Goal: Find specific page/section: Find specific page/section

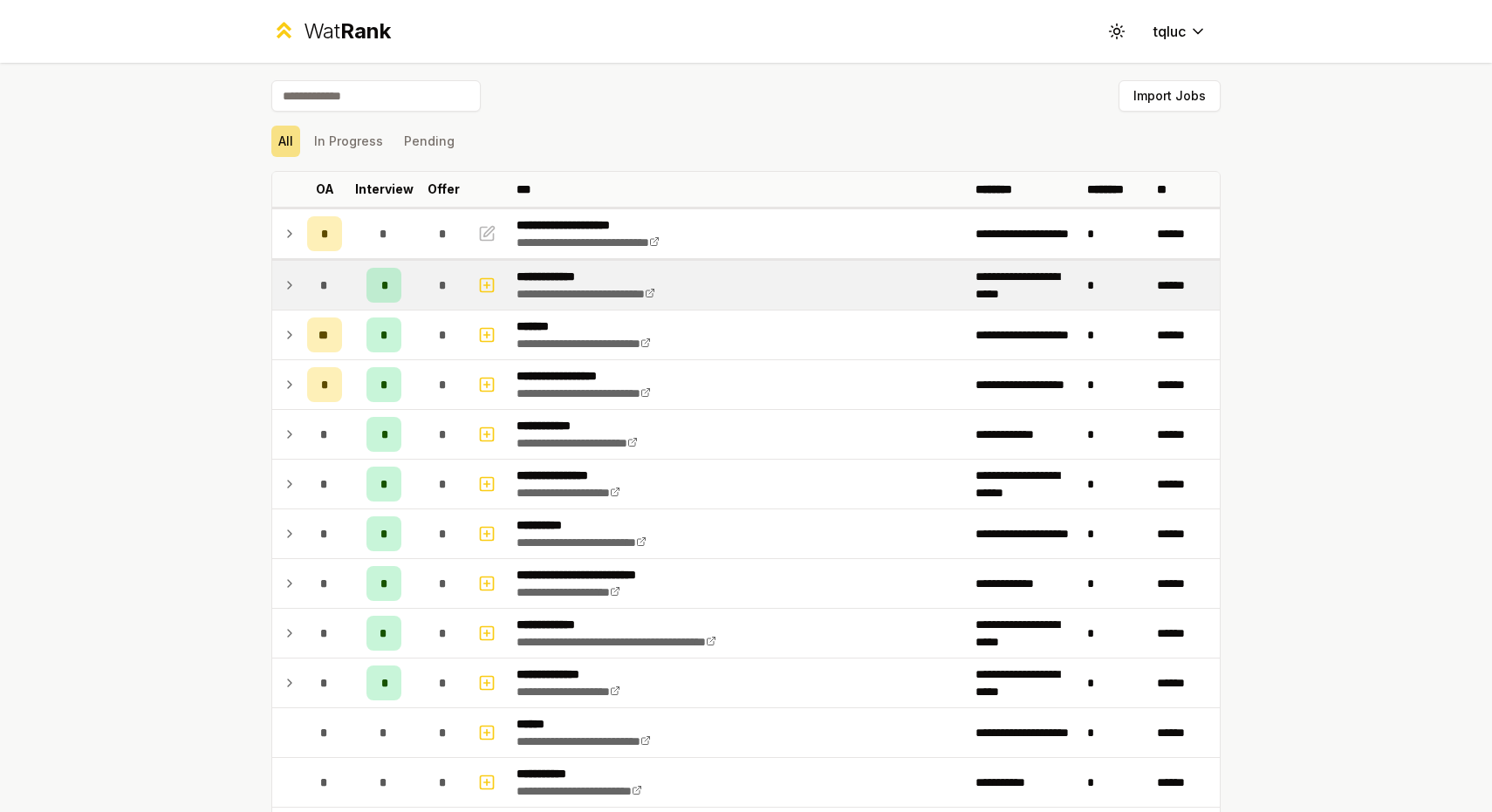
click at [282, 279] on td at bounding box center [287, 285] width 28 height 49
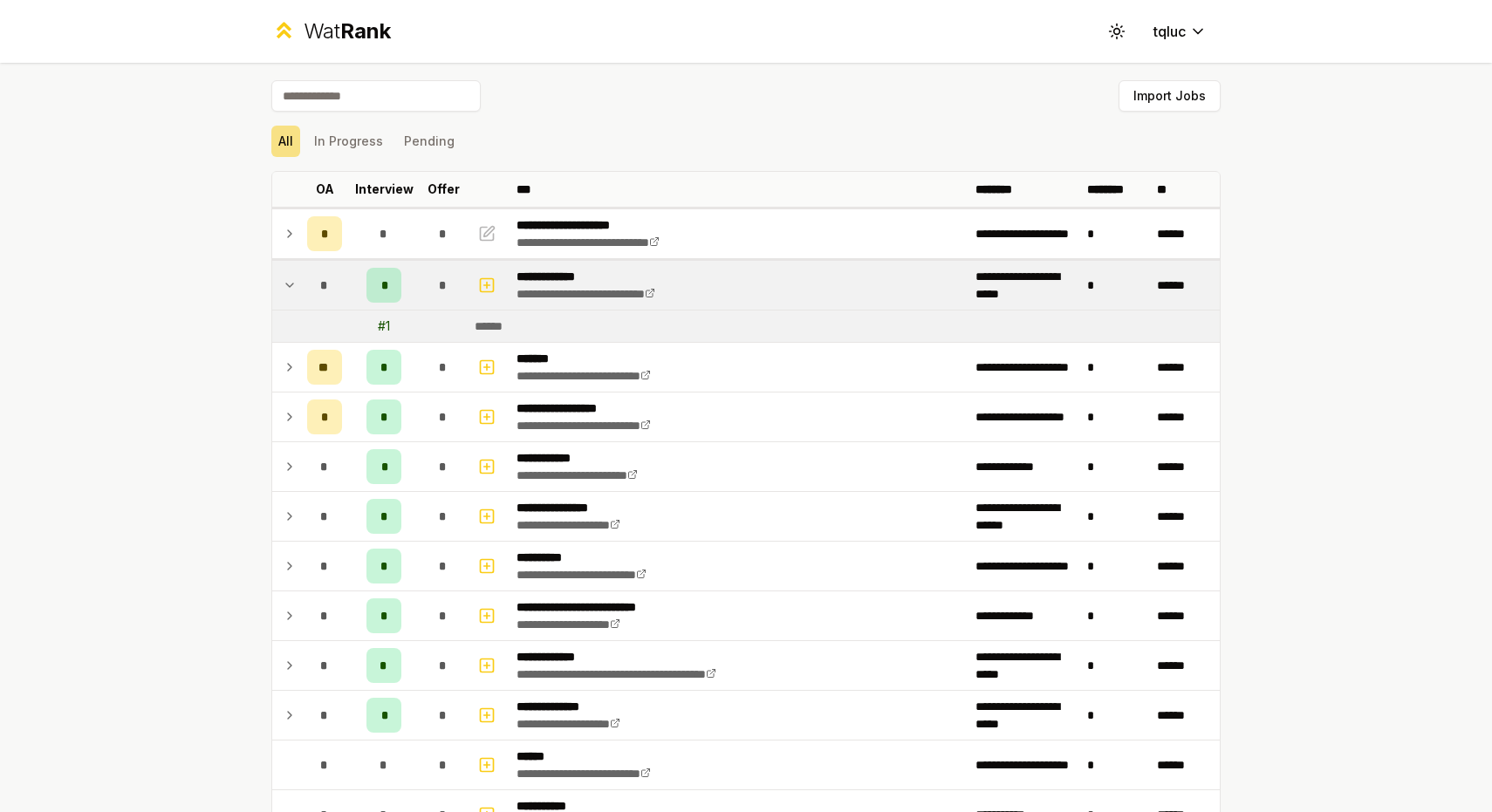
click at [279, 282] on td at bounding box center [287, 285] width 28 height 49
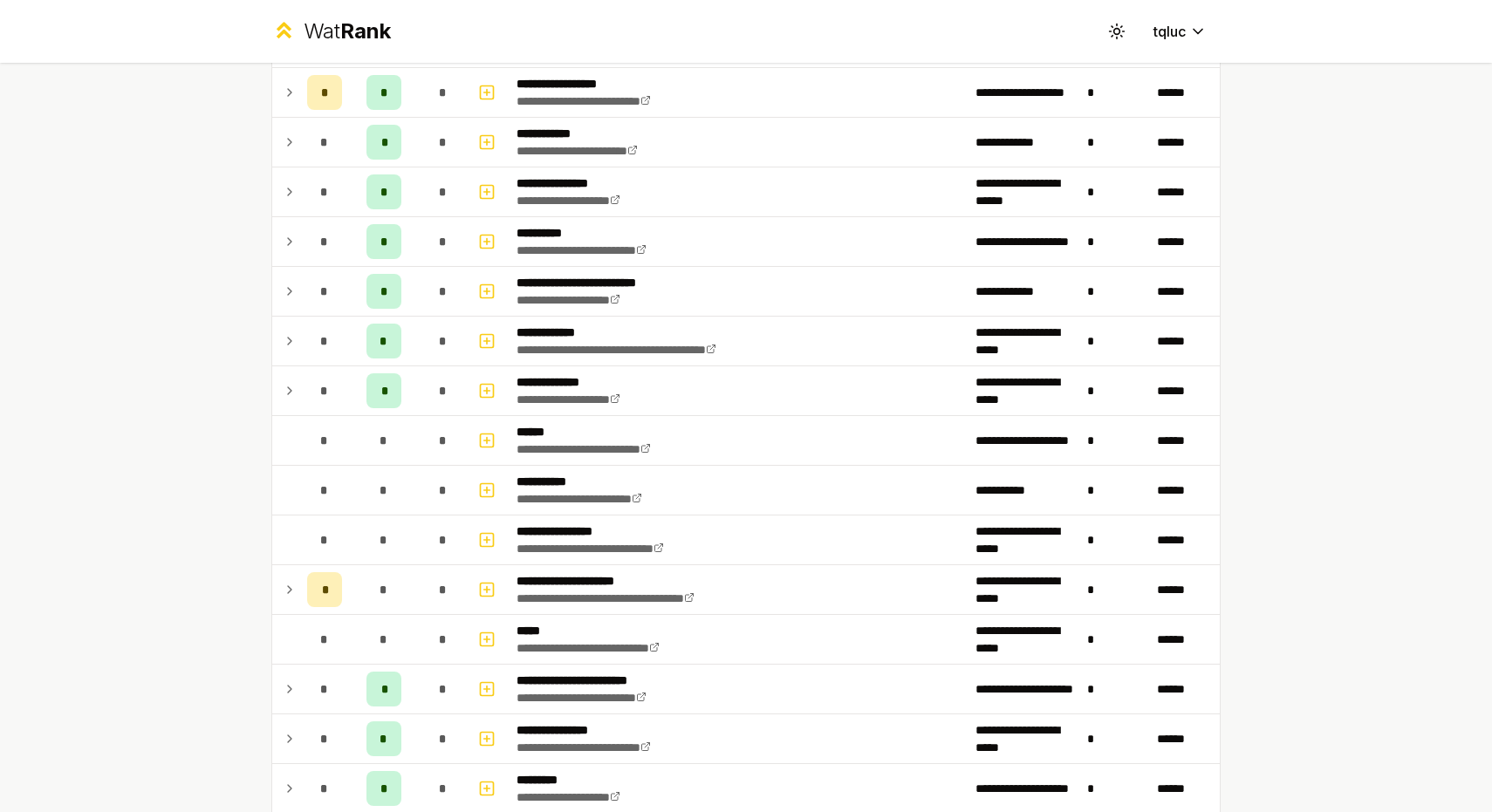
scroll to position [326, 0]
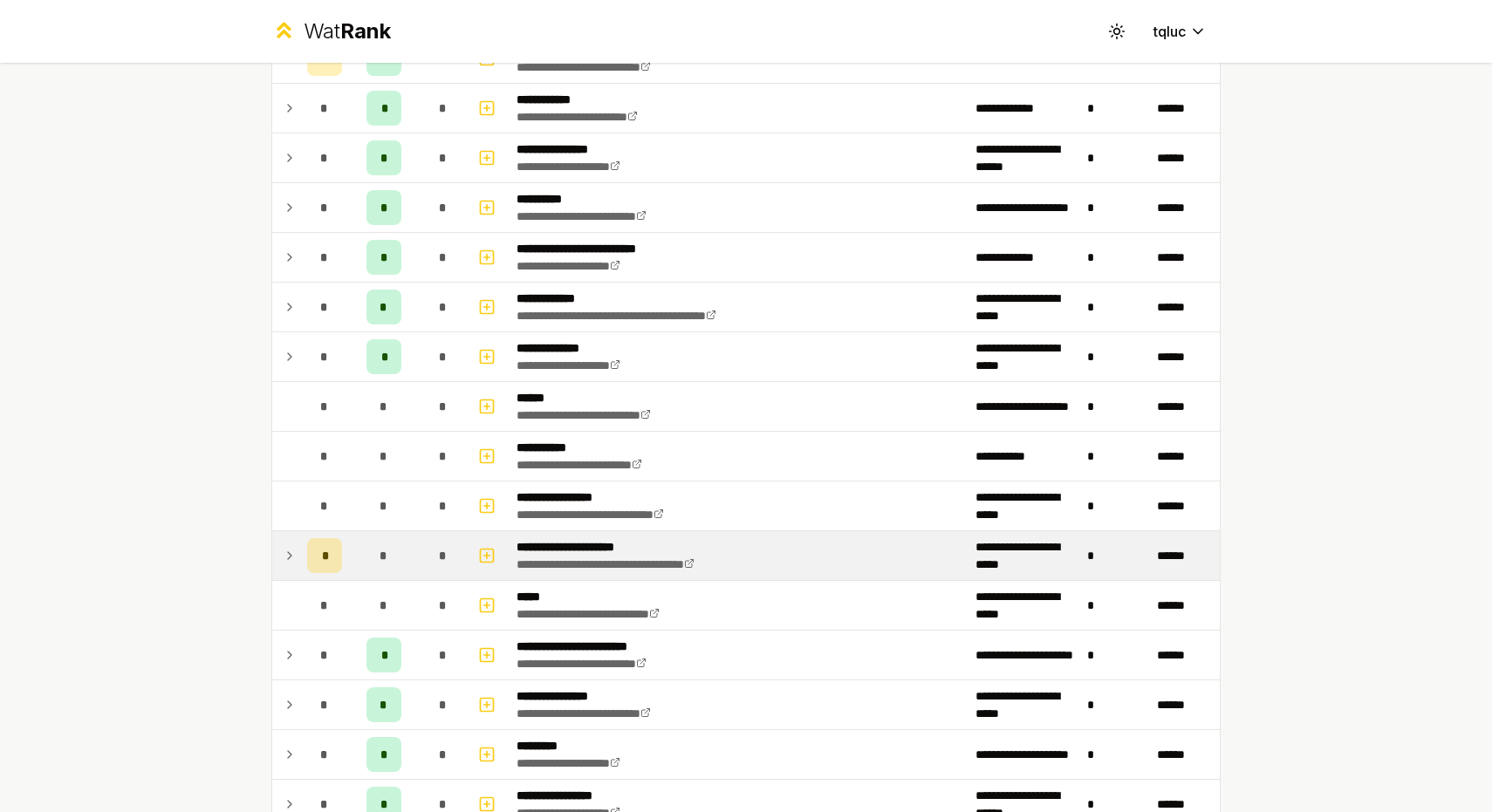
click at [289, 558] on icon at bounding box center [290, 554] width 4 height 7
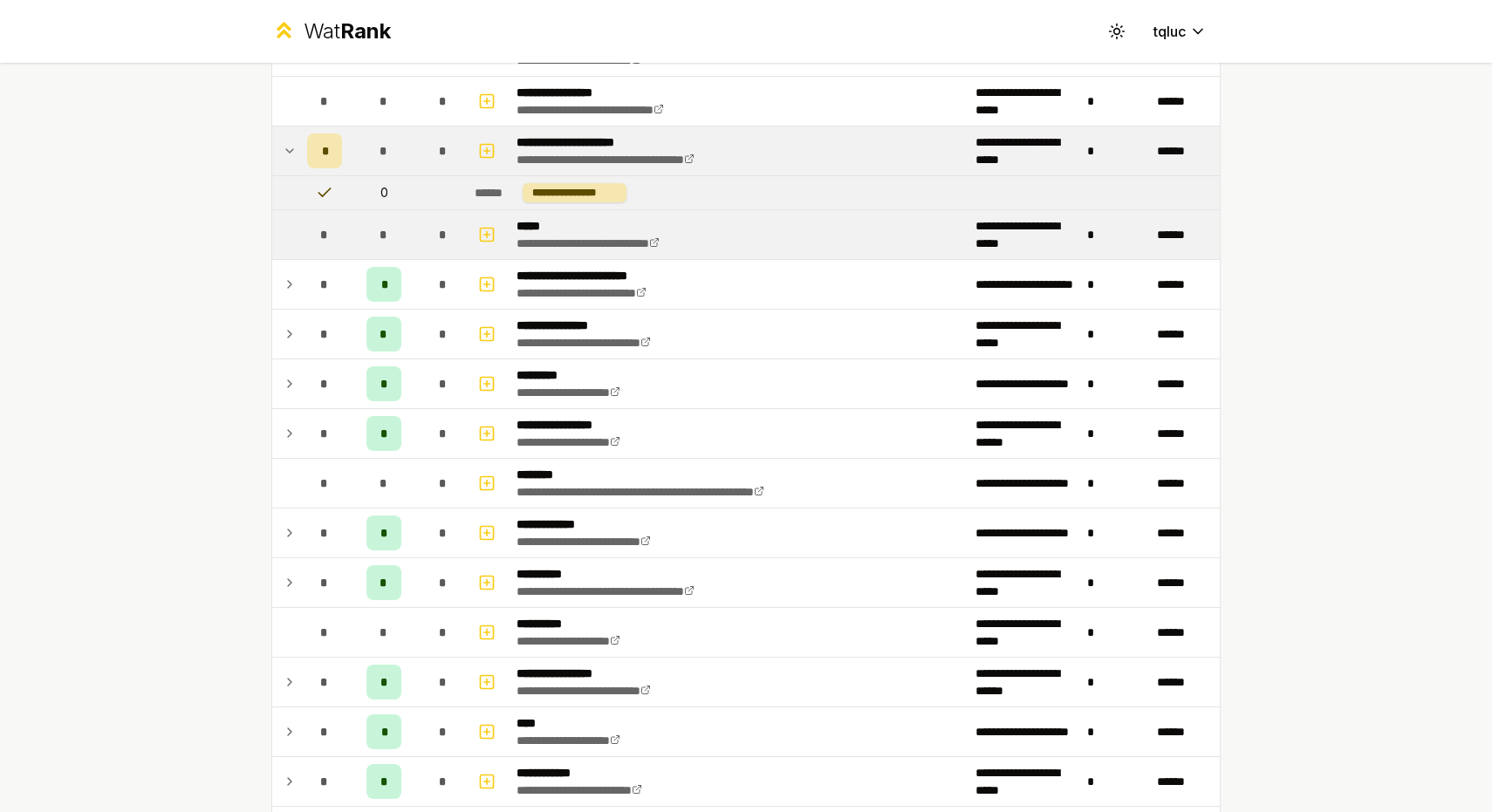
scroll to position [769, 0]
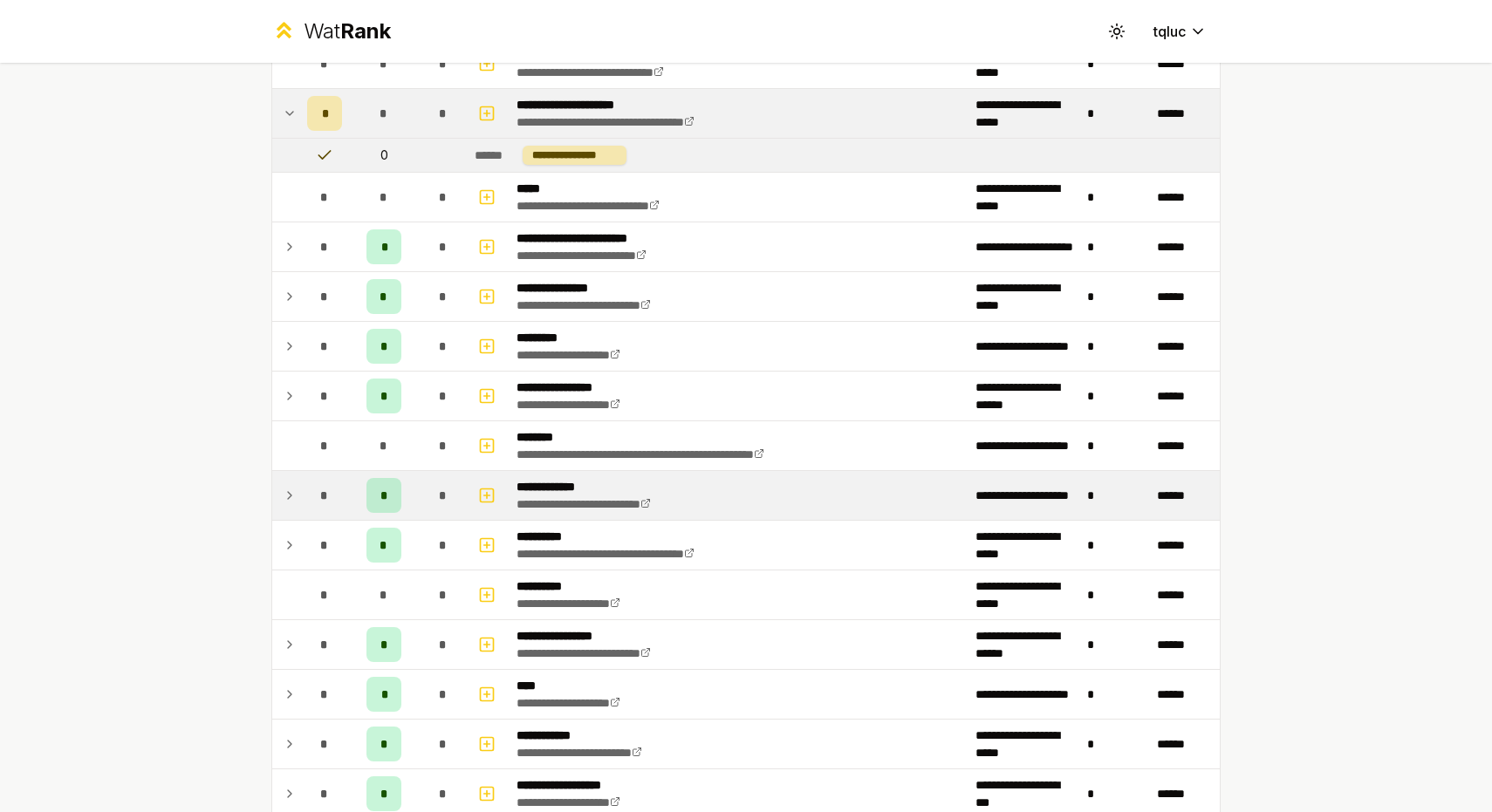
click at [306, 500] on td "*" at bounding box center [324, 495] width 49 height 49
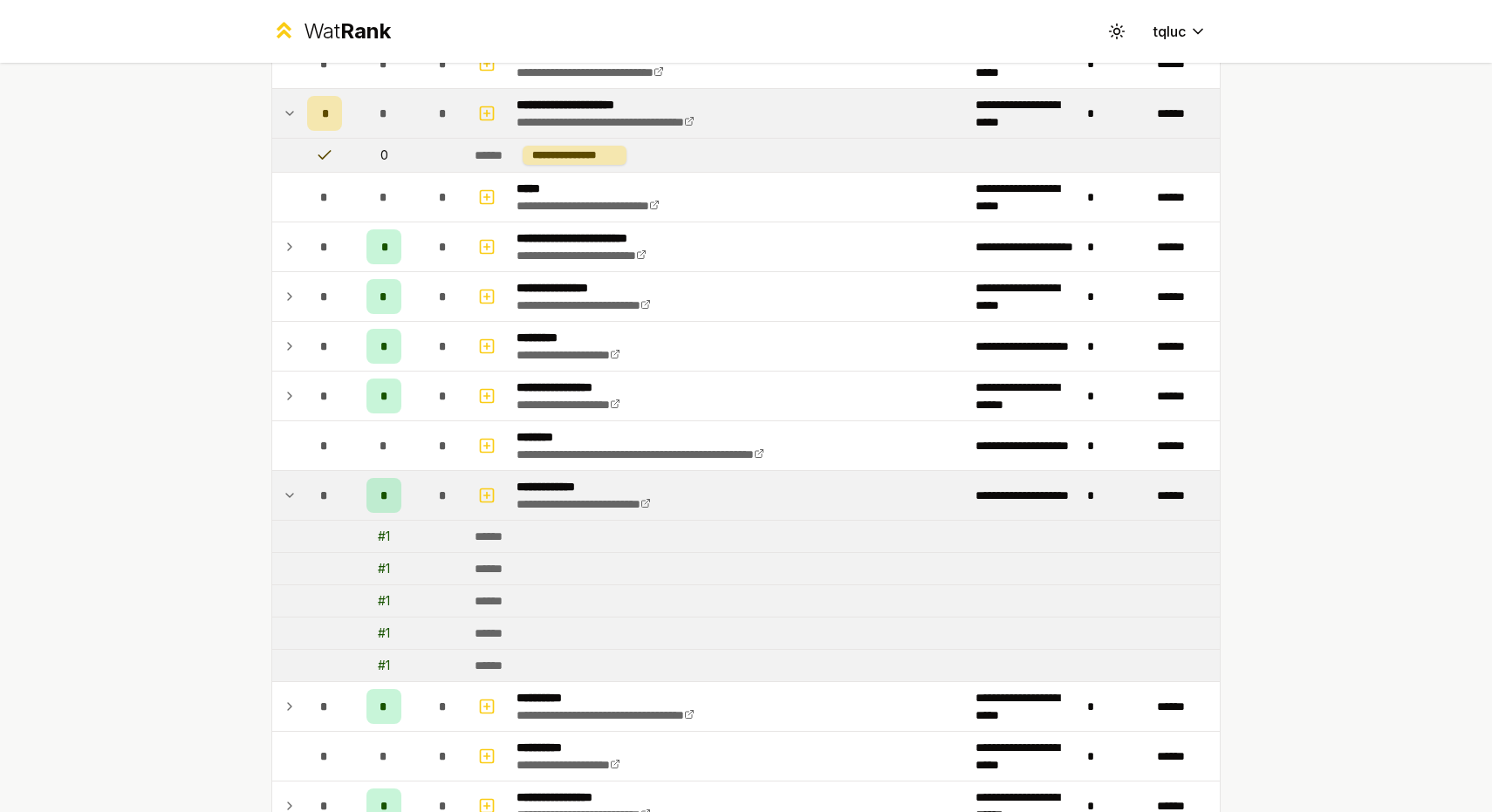
click at [306, 500] on td "*" at bounding box center [324, 495] width 49 height 49
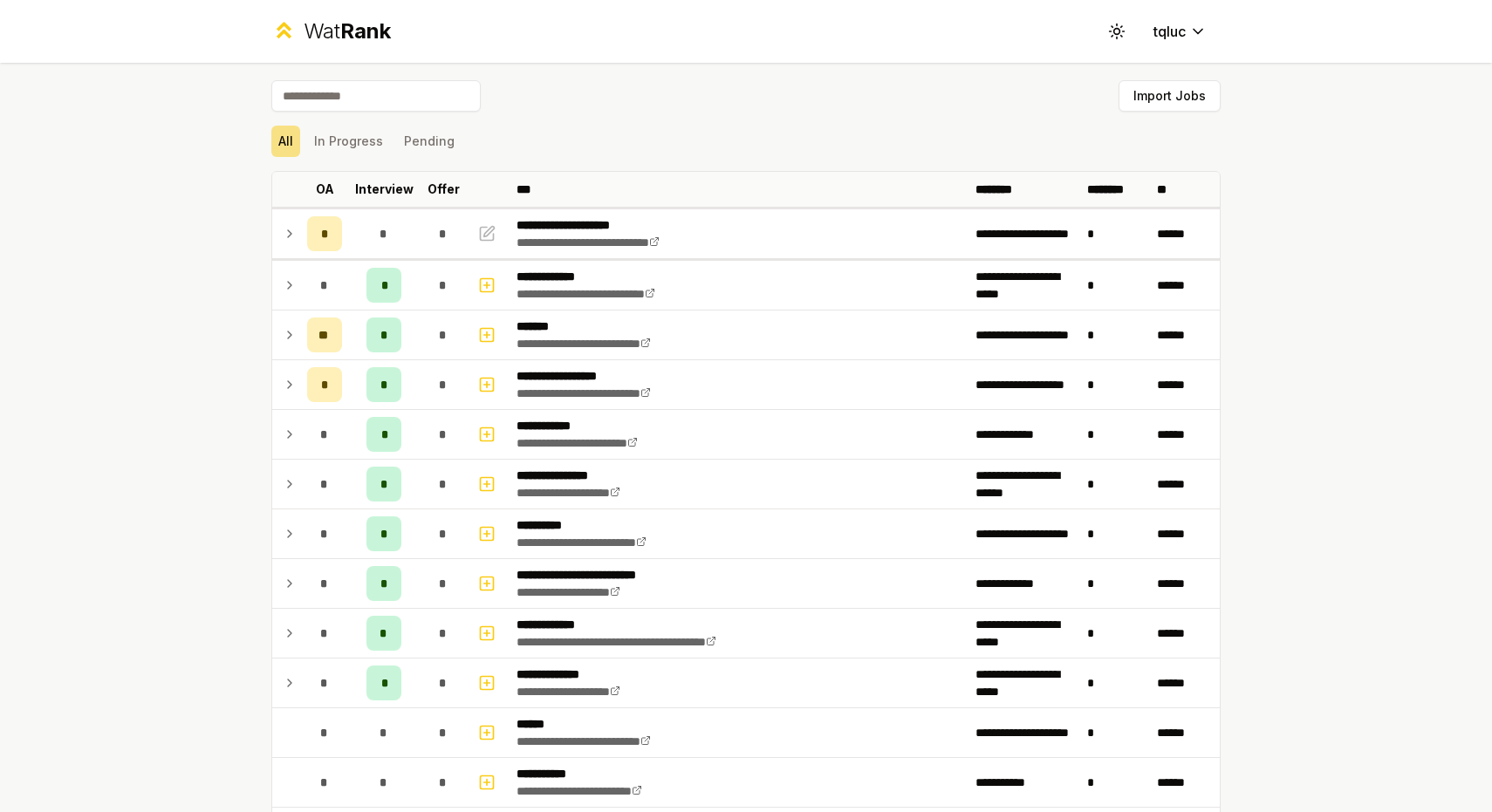
scroll to position [-30, 0]
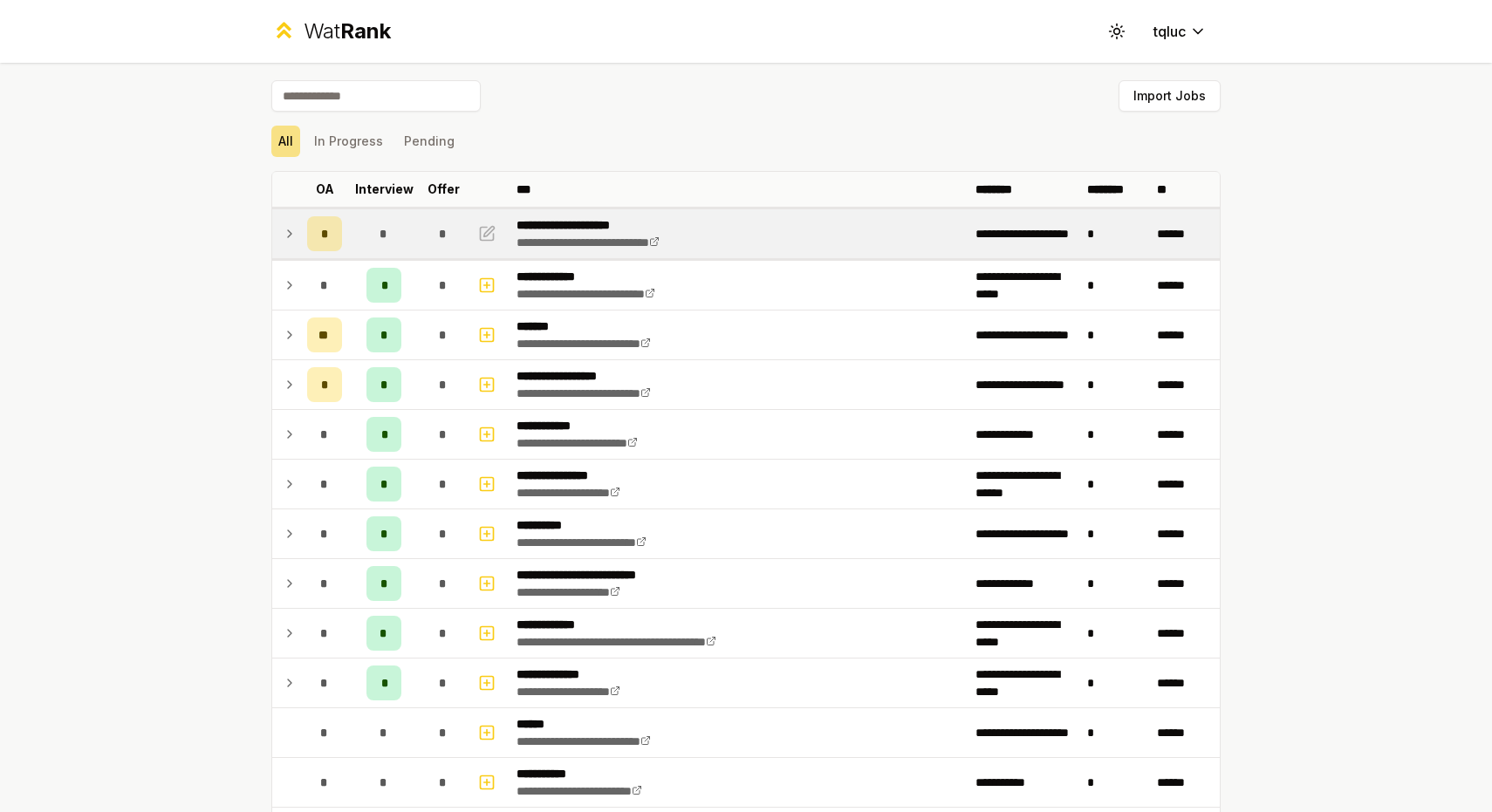
click at [303, 245] on td "*" at bounding box center [324, 234] width 49 height 49
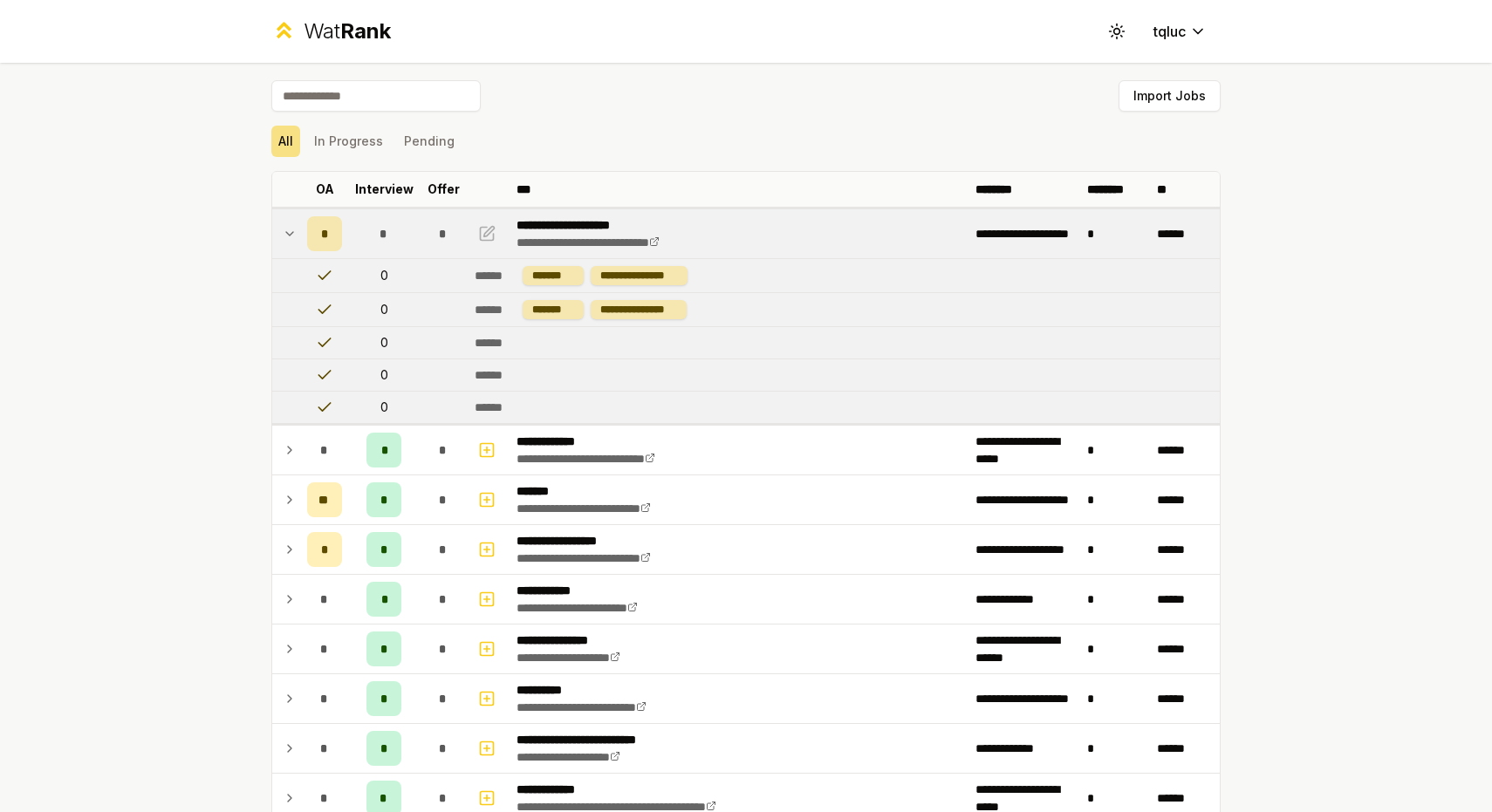
click at [298, 242] on td at bounding box center [287, 234] width 28 height 49
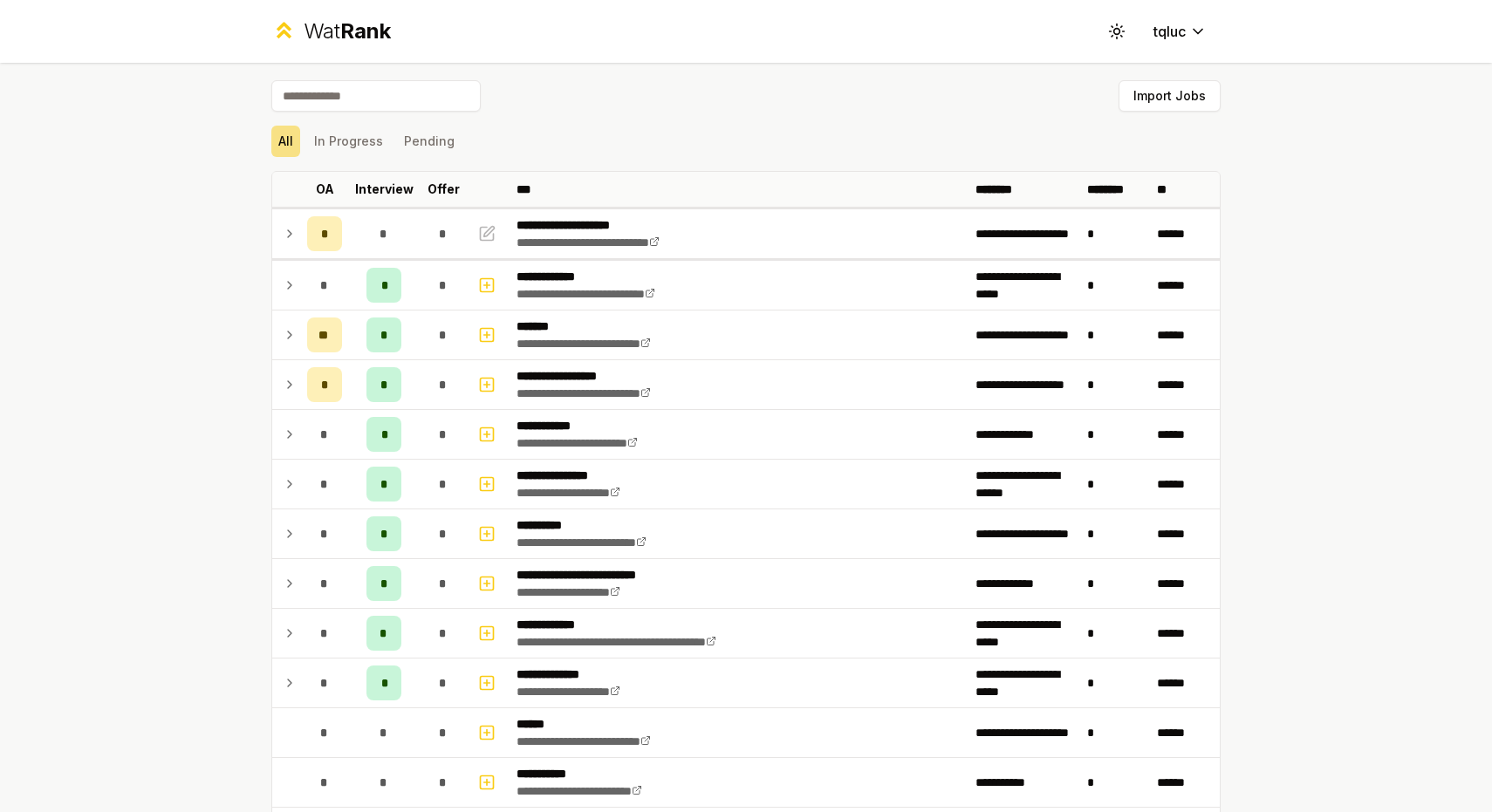
click at [1406, 218] on div "**********" at bounding box center [746, 406] width 1492 height 812
